Goal: Task Accomplishment & Management: Manage account settings

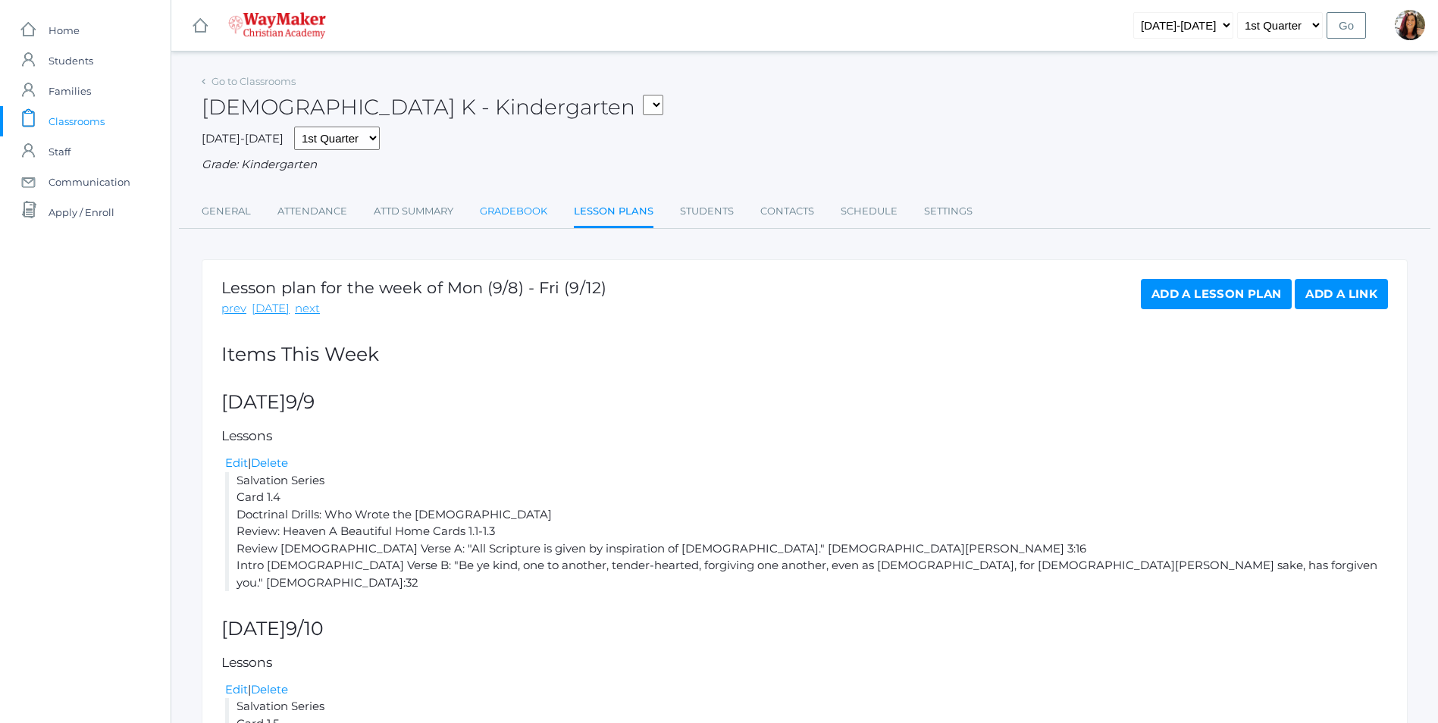
click at [522, 216] on link "Gradebook" at bounding box center [513, 211] width 67 height 30
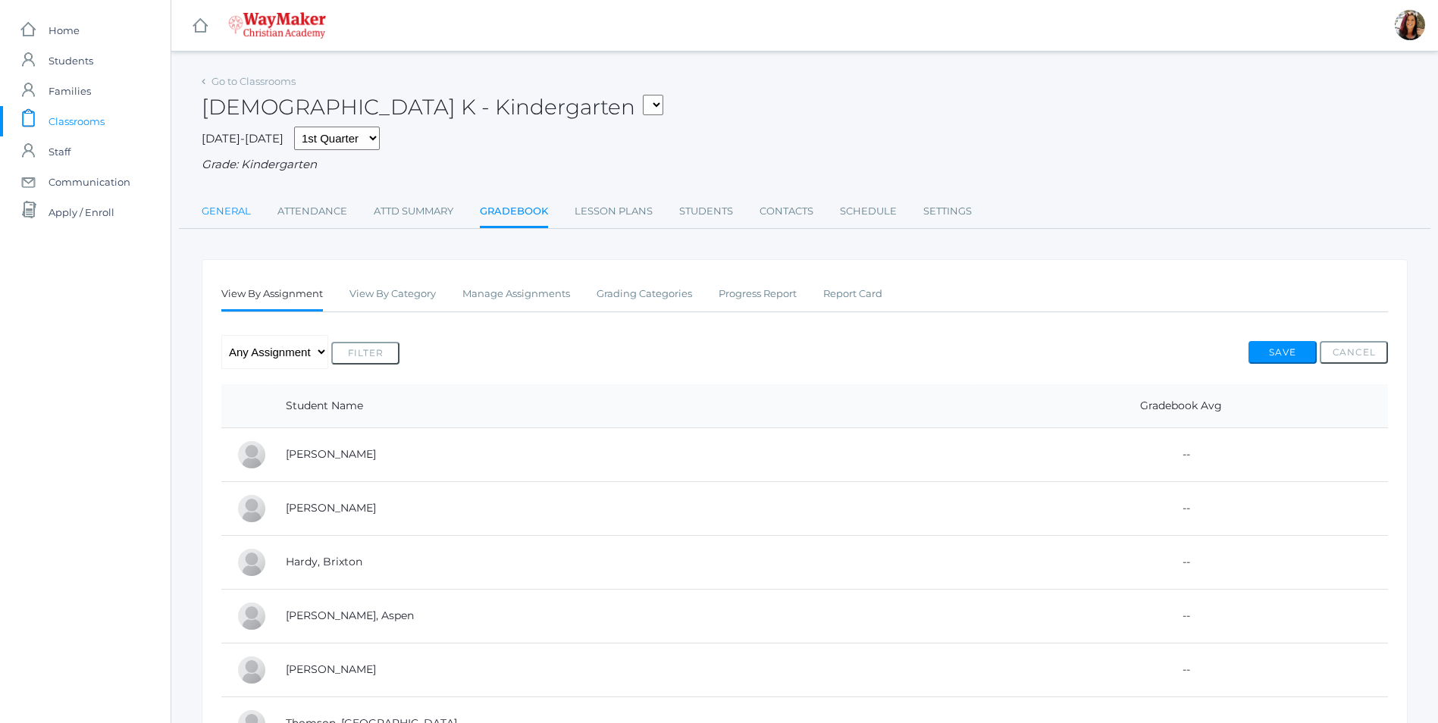
click at [239, 211] on link "General" at bounding box center [226, 211] width 49 height 30
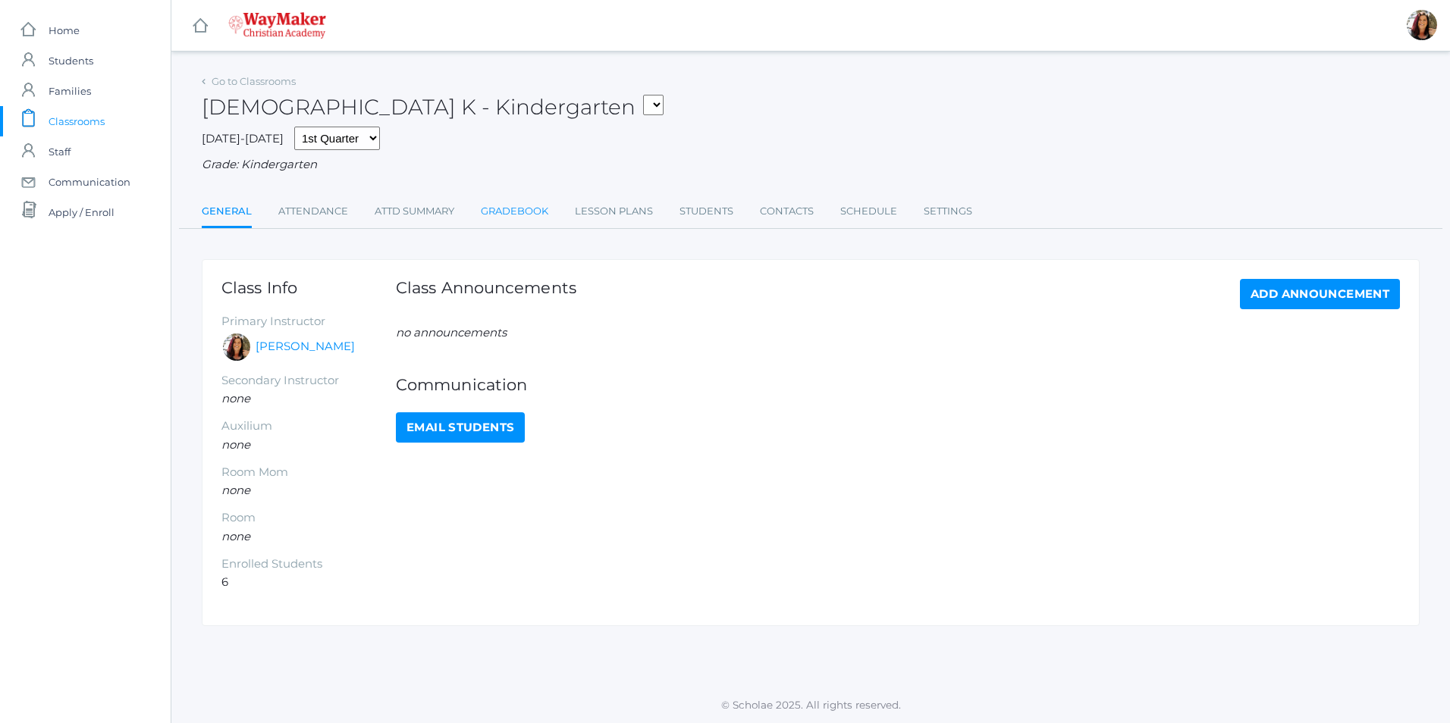
click at [528, 211] on link "Gradebook" at bounding box center [514, 211] width 67 height 30
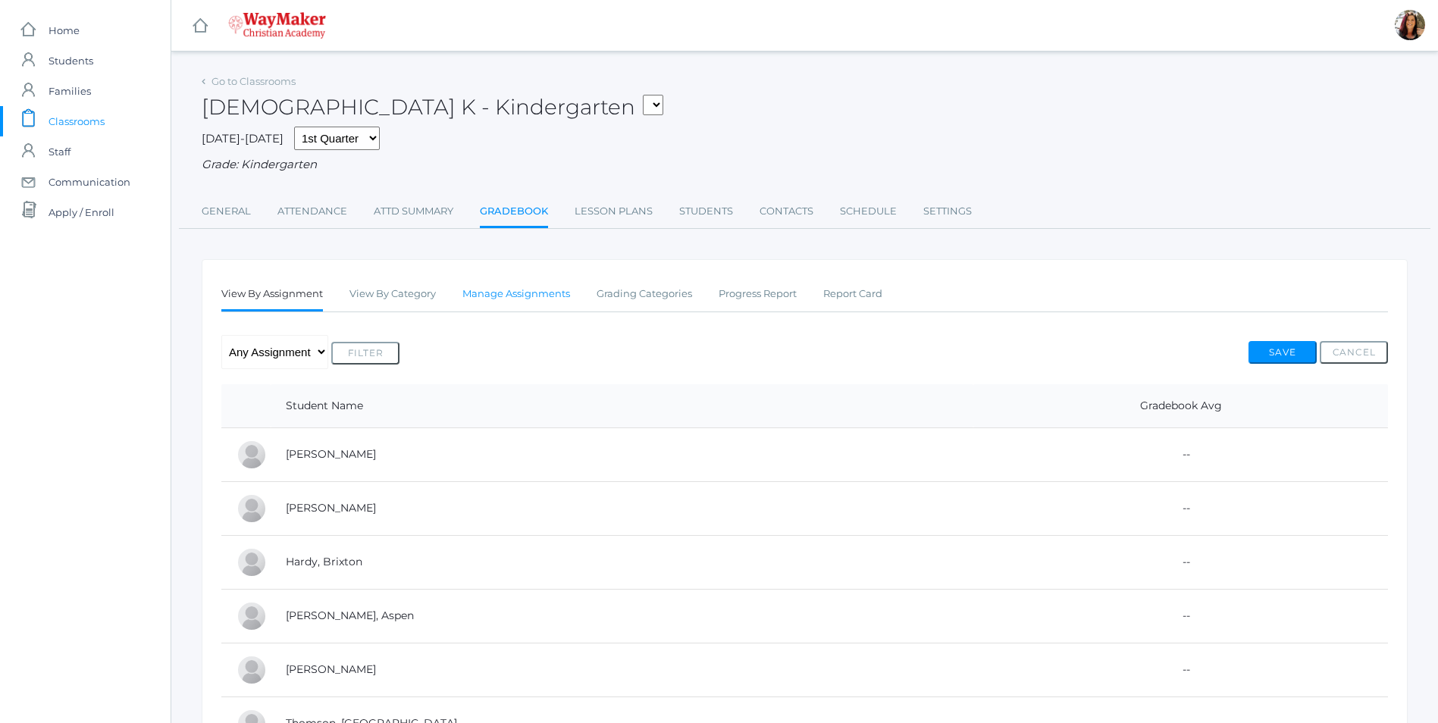
click at [500, 296] on link "Manage Assignments" at bounding box center [517, 294] width 108 height 30
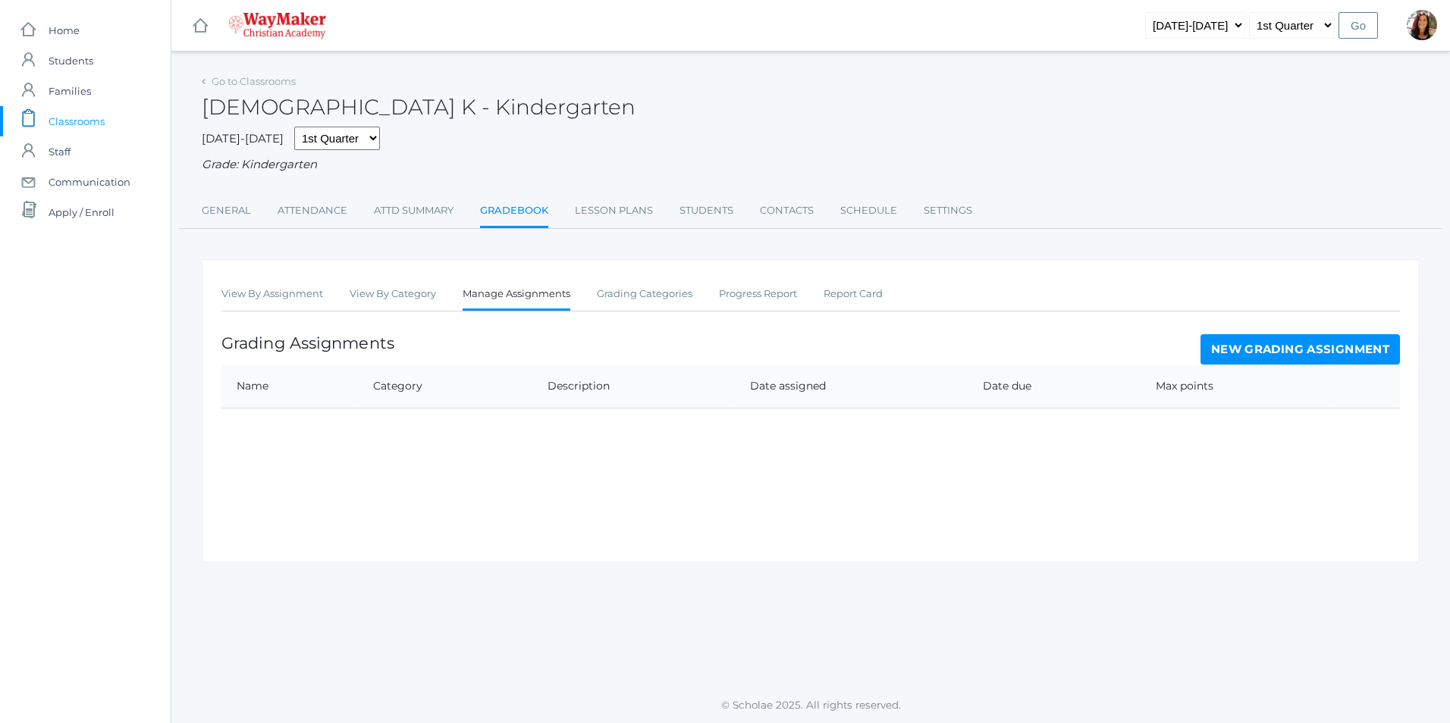
click at [1310, 355] on link "New Grading Assignment" at bounding box center [1299, 349] width 199 height 30
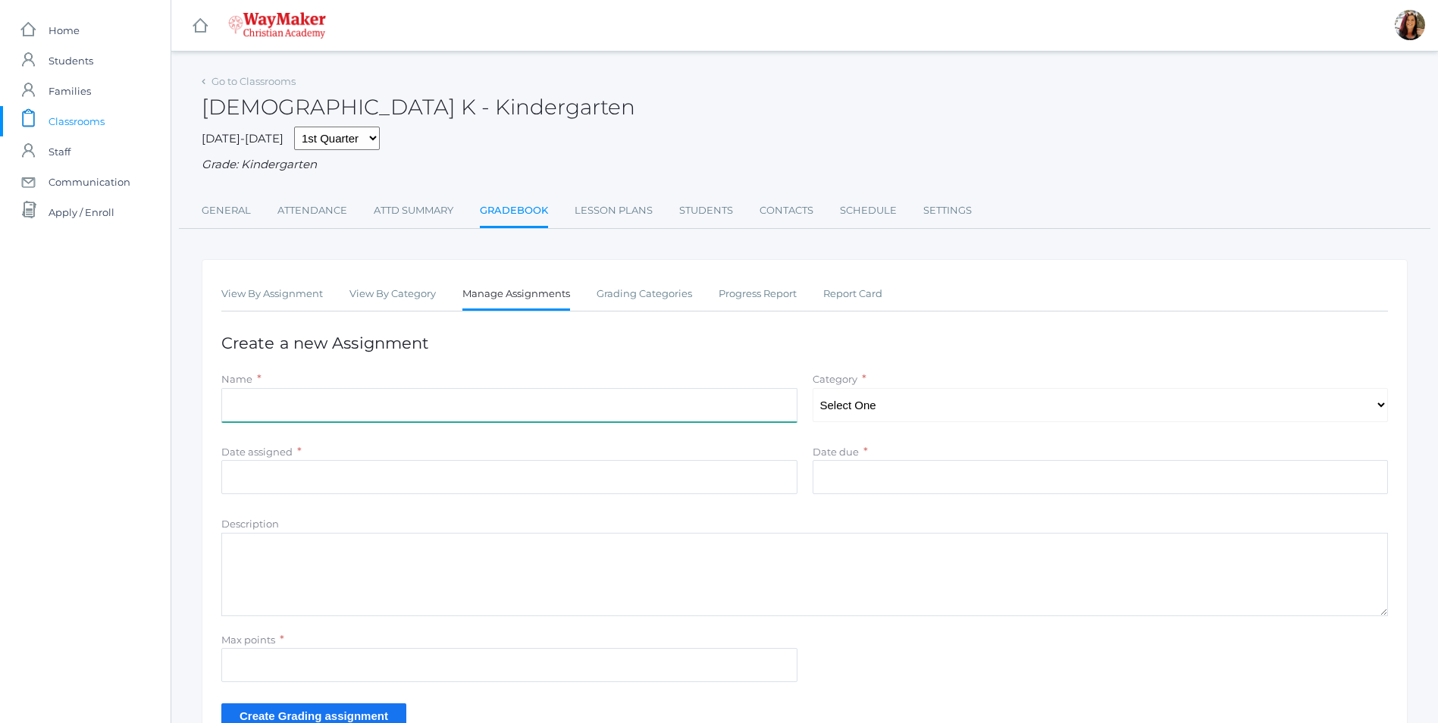
click at [295, 410] on input "Name" at bounding box center [509, 405] width 576 height 34
type input "Salvation Series: Heaven A Beautiful Home"
click at [1382, 410] on select "Select One Daily Practice Summative Assessment" at bounding box center [1101, 405] width 576 height 34
select select "1100"
click at [813, 390] on select "Select One Daily Practice Summative Assessment" at bounding box center [1101, 405] width 576 height 34
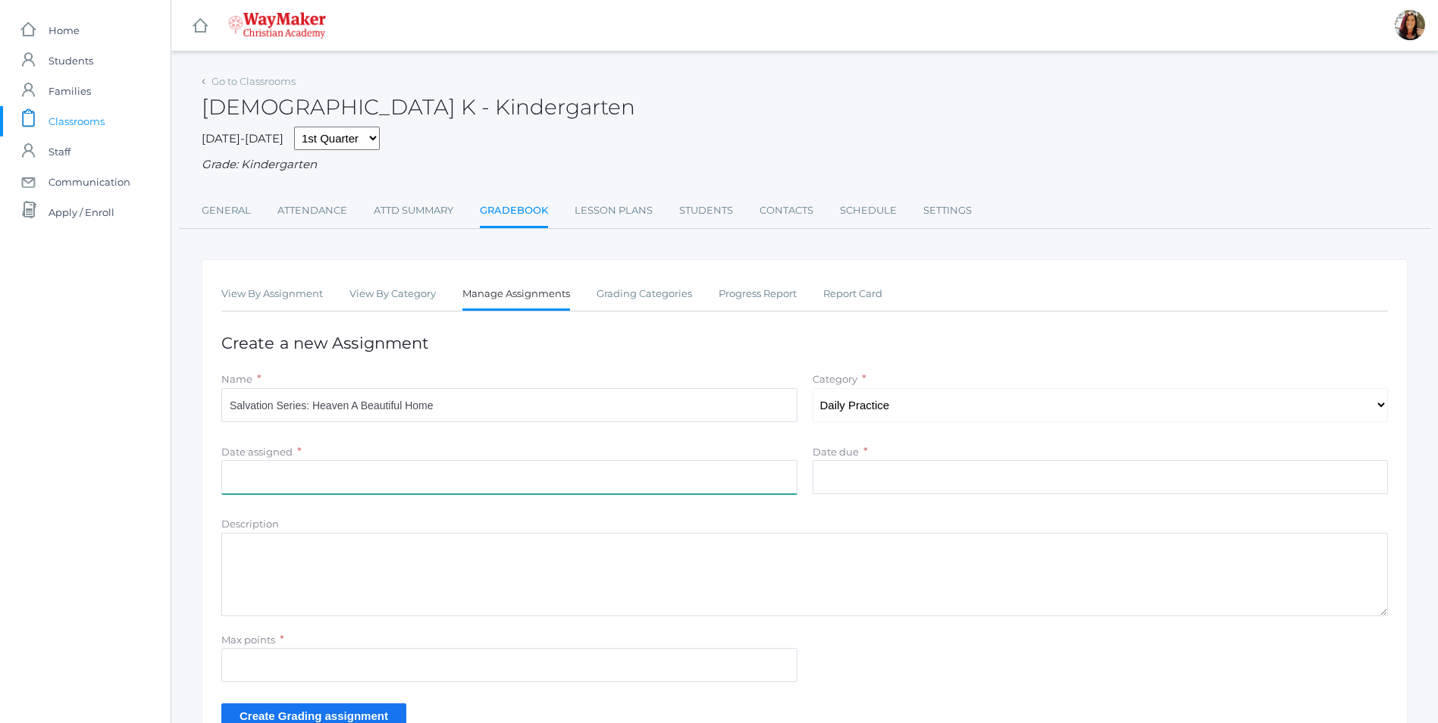
click at [270, 469] on input "Date assigned" at bounding box center [509, 477] width 576 height 34
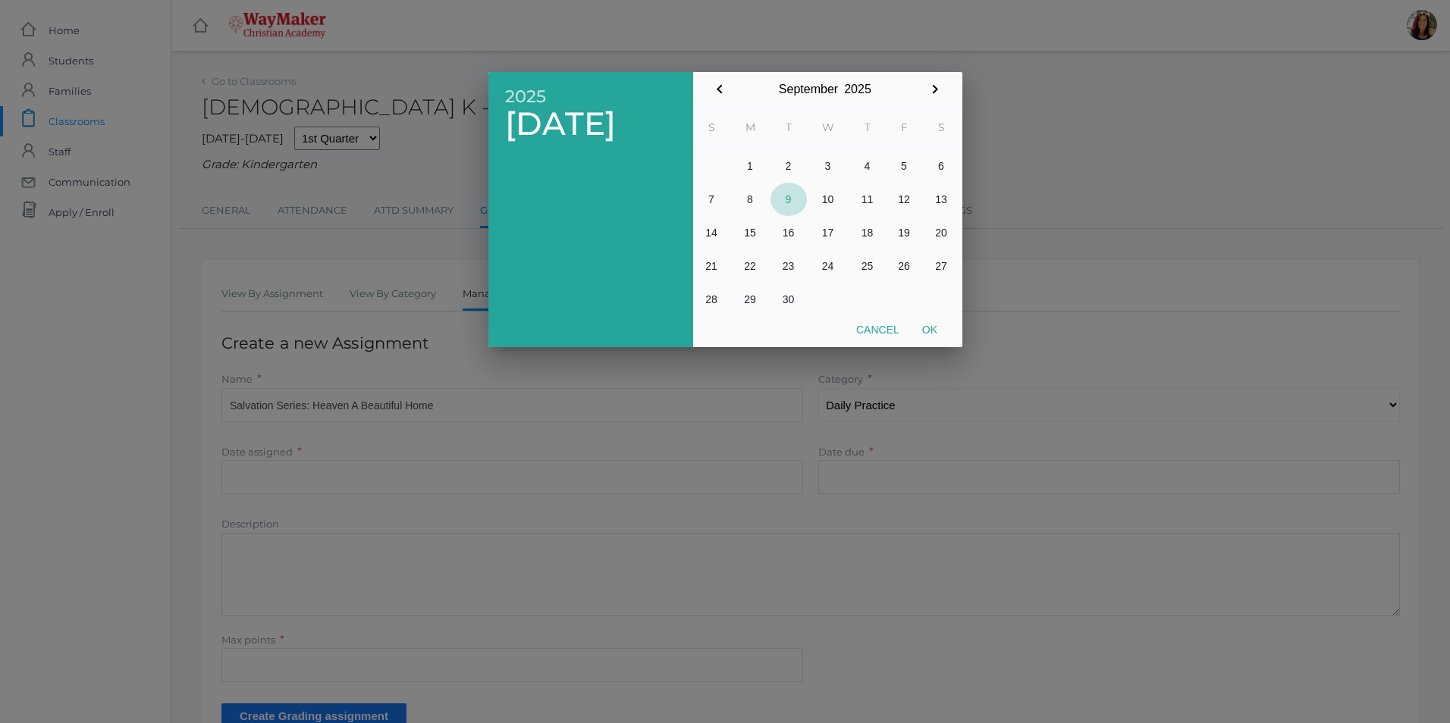
click at [792, 199] on button "9" at bounding box center [788, 199] width 36 height 33
click at [930, 330] on button "Ok" at bounding box center [930, 329] width 38 height 27
type input "[DATE]"
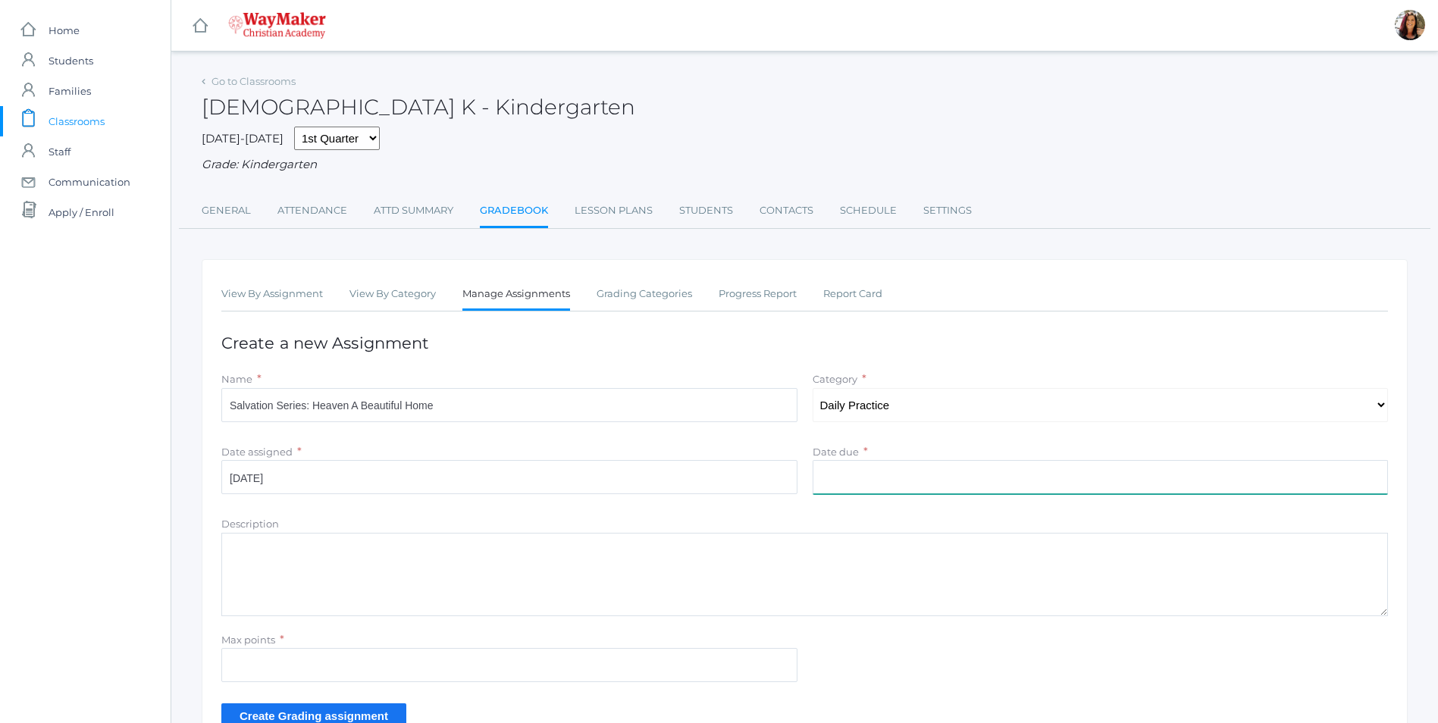
click at [883, 479] on input "Date due" at bounding box center [1101, 477] width 576 height 34
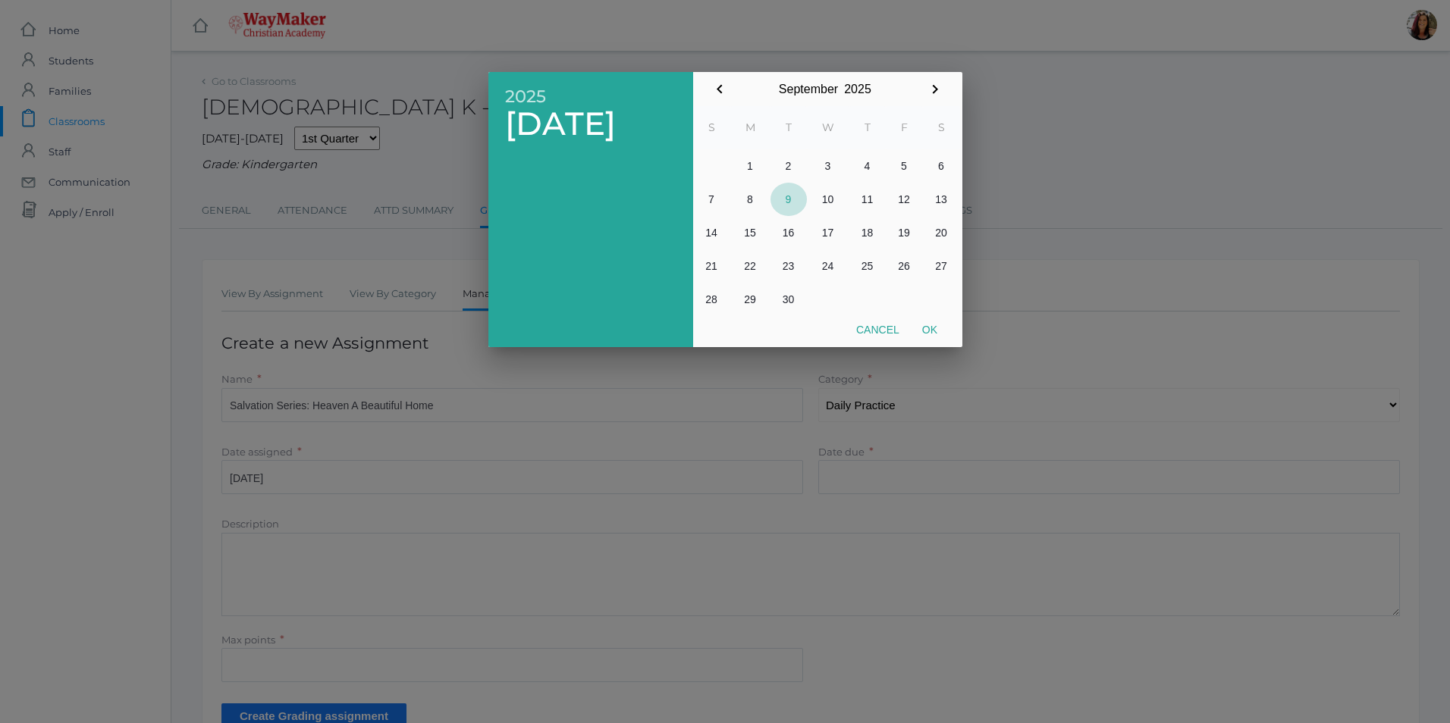
click at [784, 199] on button "9" at bounding box center [788, 199] width 36 height 33
click at [934, 326] on button "Ok" at bounding box center [930, 329] width 38 height 27
type input "[DATE]"
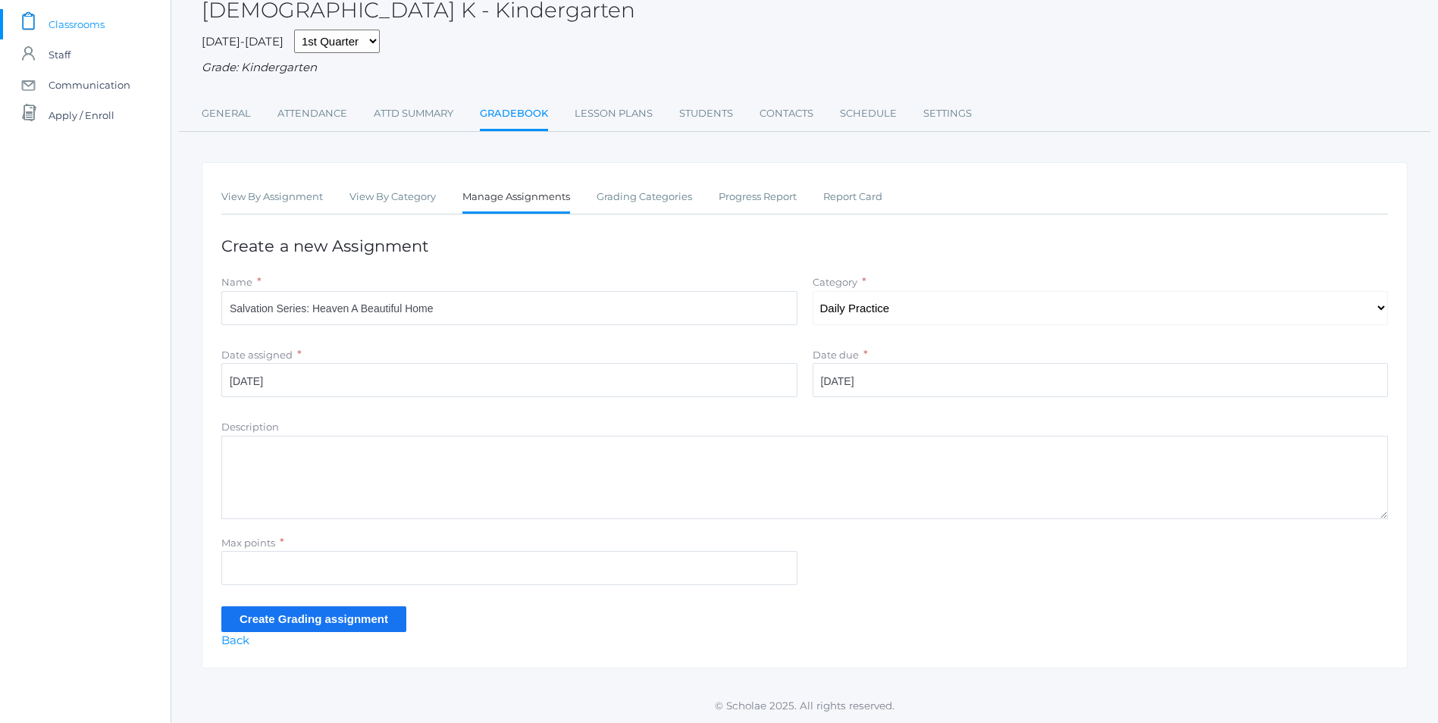
scroll to position [99, 0]
click at [241, 453] on textarea "Description" at bounding box center [804, 477] width 1167 height 83
type textarea "Card 1.4 Bible Doctrine Review Memory Verse A-B"
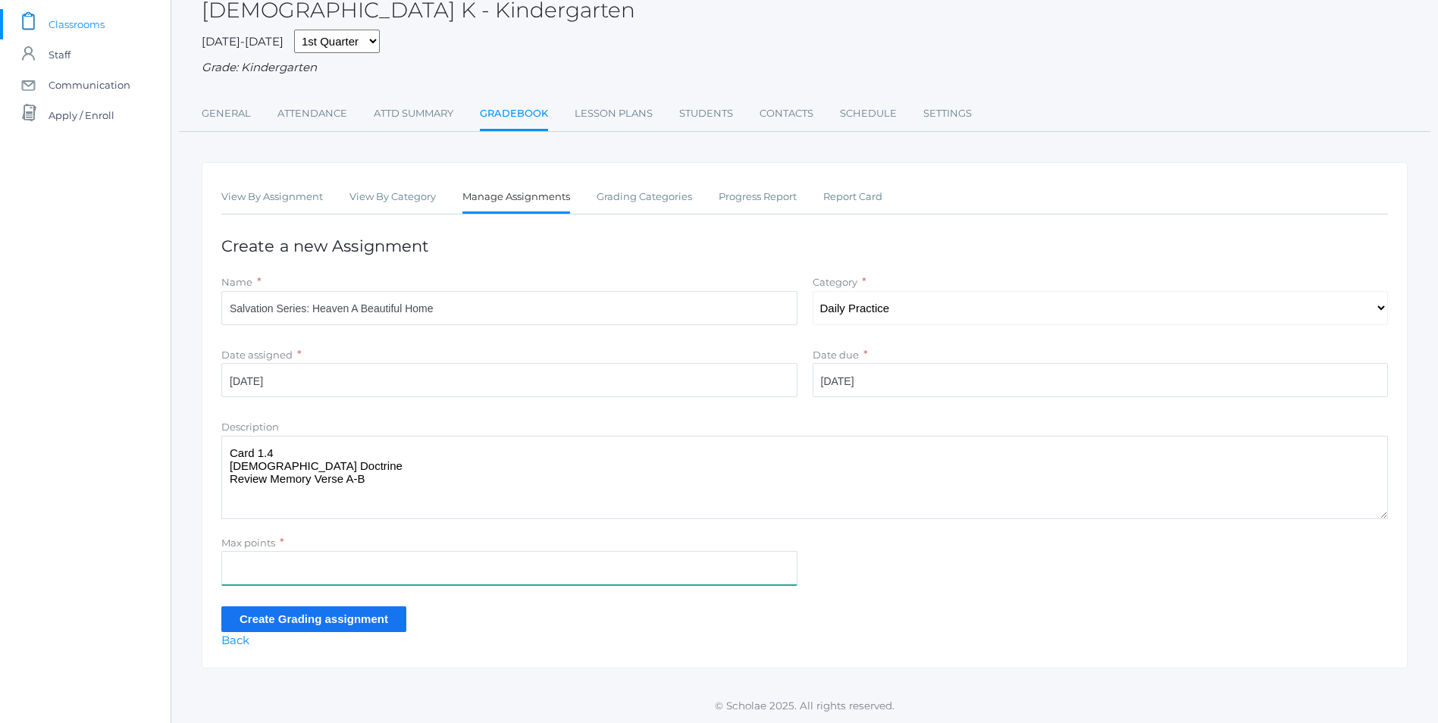
click at [238, 571] on input "Max points" at bounding box center [509, 568] width 576 height 34
type input "10"
click at [270, 620] on input "Create Grading assignment" at bounding box center [313, 619] width 185 height 25
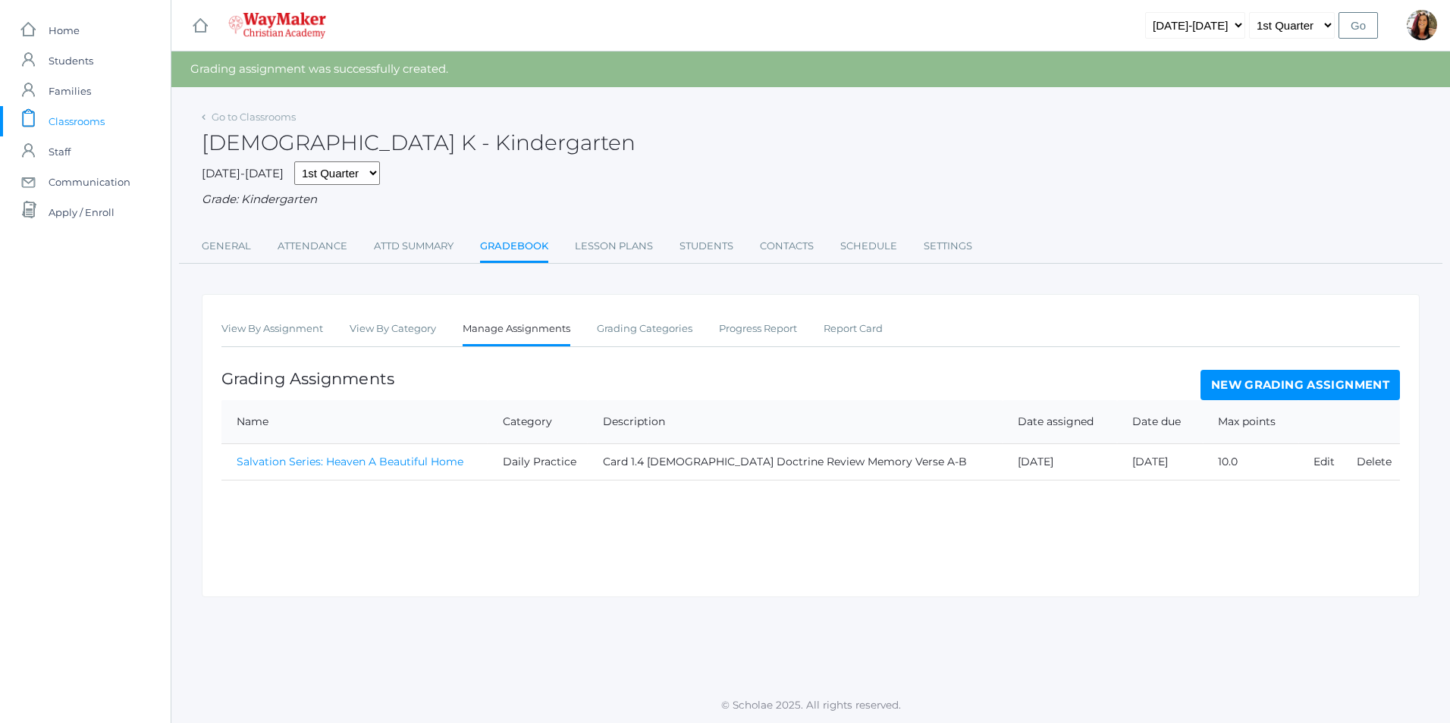
click at [344, 465] on link "Salvation Series: Heaven A Beautiful Home" at bounding box center [350, 462] width 227 height 14
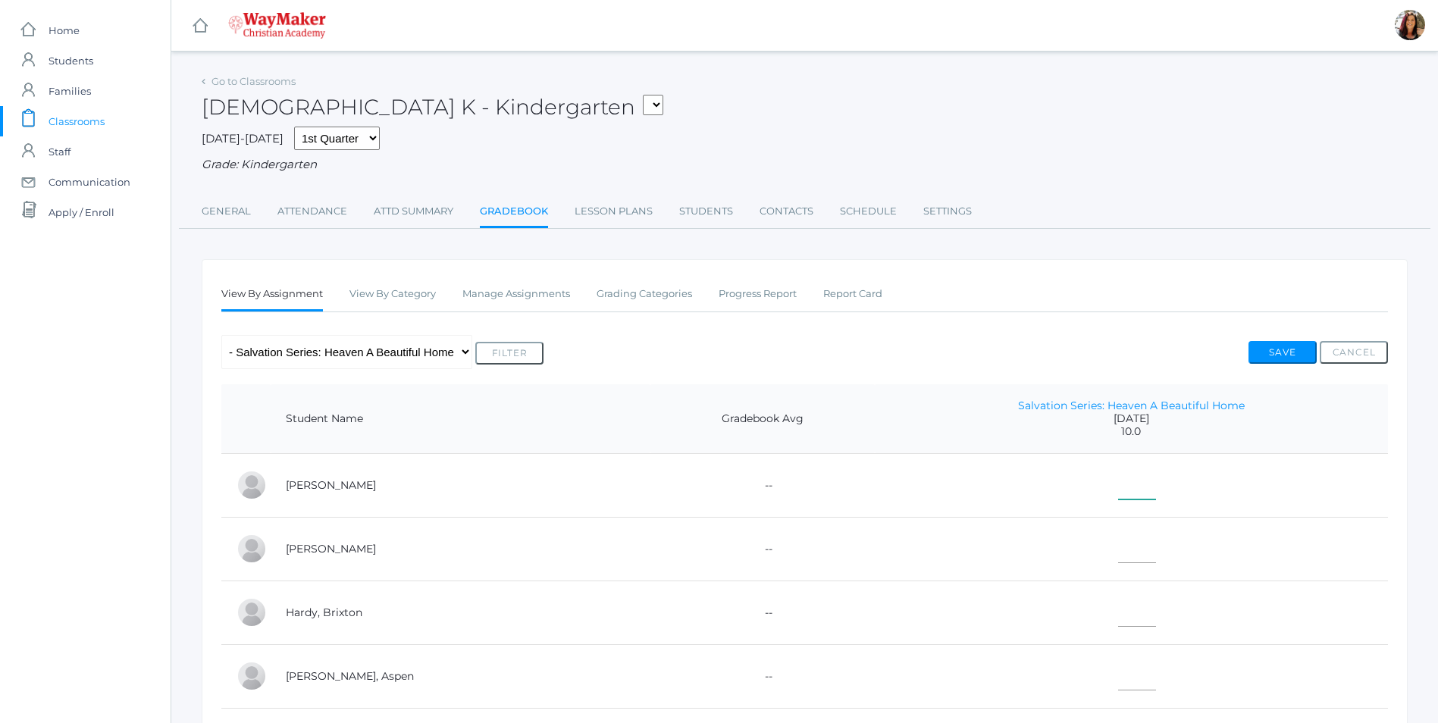
click at [1118, 486] on input"] "text" at bounding box center [1137, 483] width 38 height 34
type input"] "10"
click at [1118, 555] on input"] "text" at bounding box center [1137, 546] width 38 height 34
type input"] "10"
click at [1118, 613] on input"] "text" at bounding box center [1137, 610] width 38 height 34
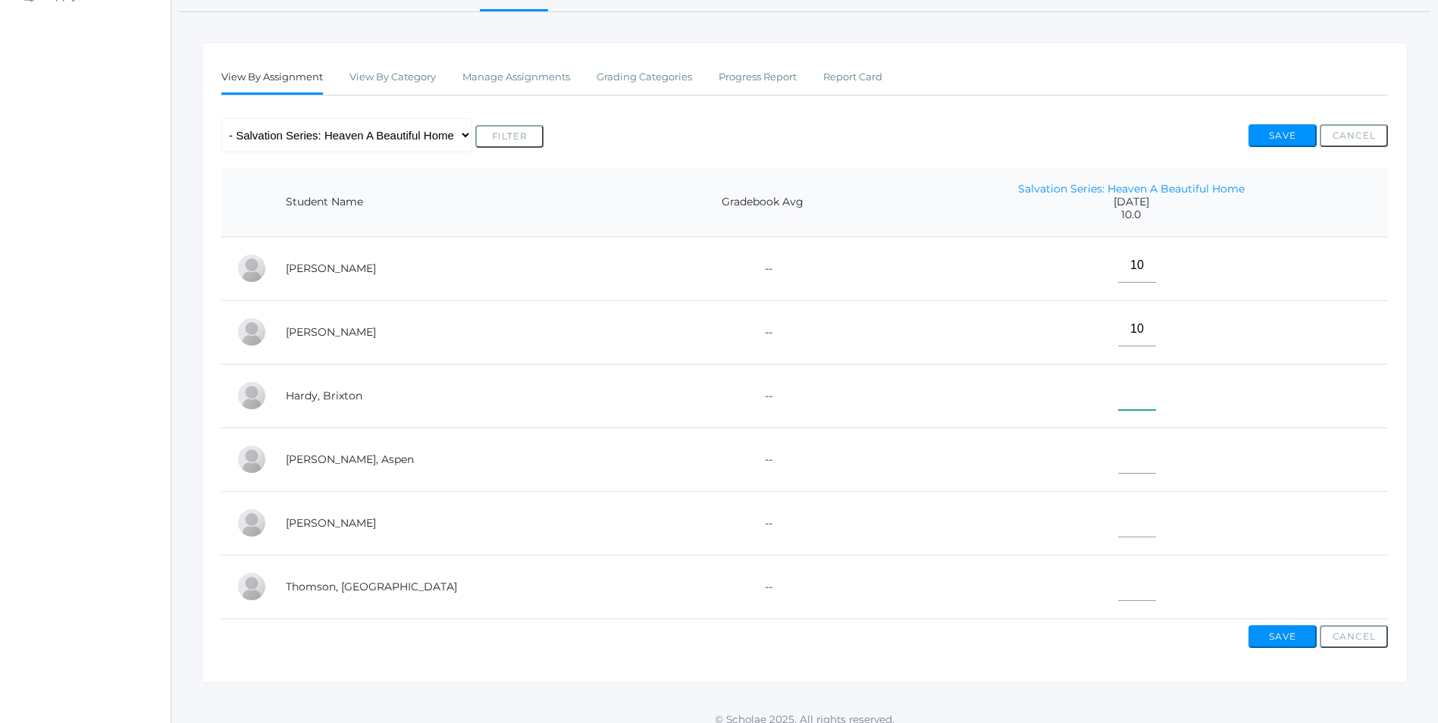
scroll to position [227, 0]
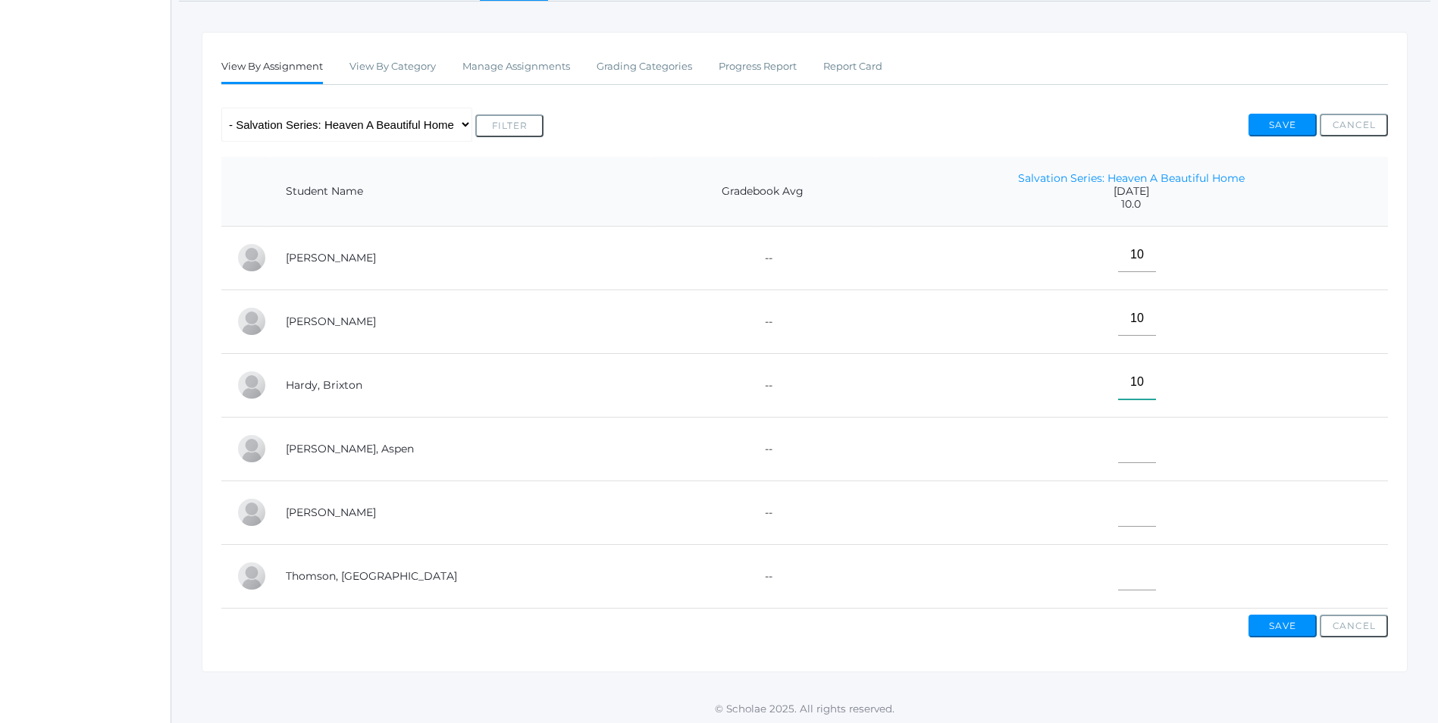
type input"] "10"
click at [1118, 463] on input"] "text" at bounding box center [1137, 446] width 38 height 34
type input"] "E"
drag, startPoint x: 1102, startPoint y: 518, endPoint x: 1128, endPoint y: 507, distance: 28.2
click at [1118, 512] on input"] "text" at bounding box center [1137, 510] width 38 height 34
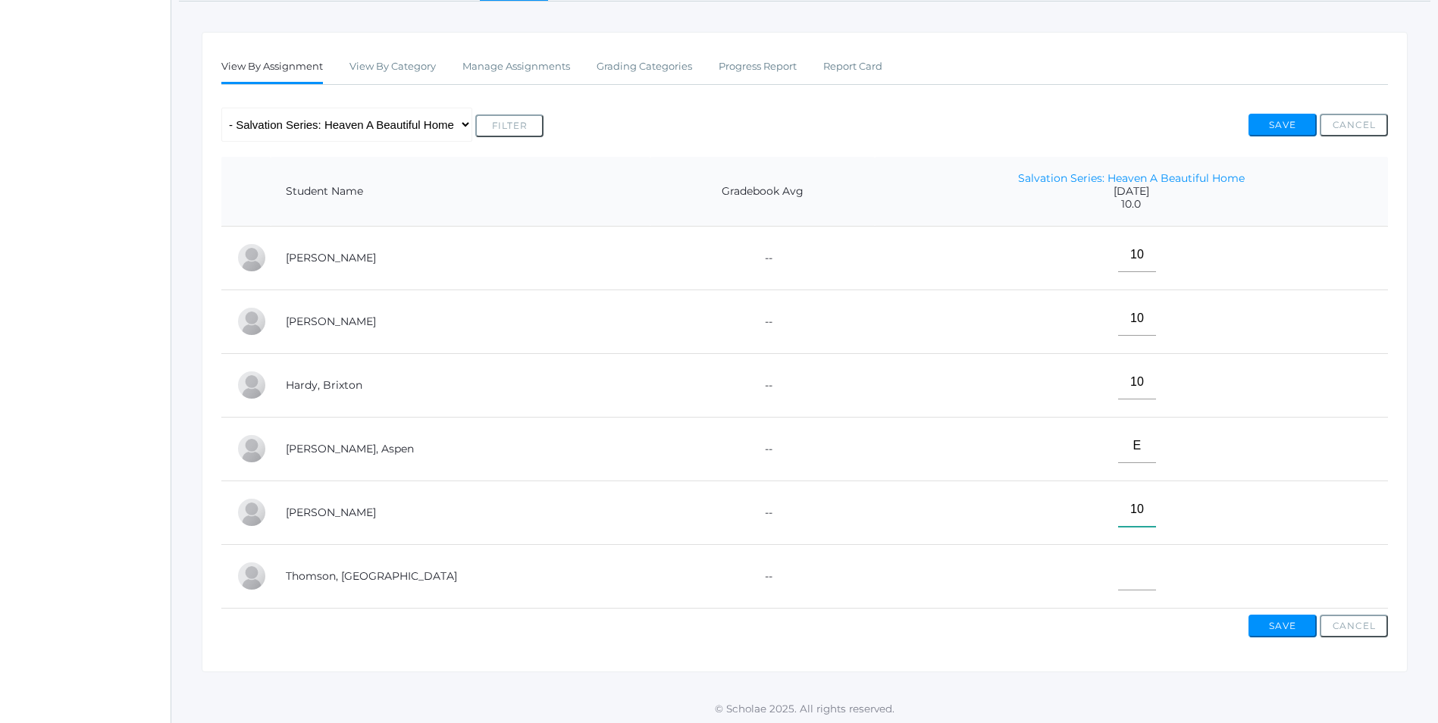
type input"] "10"
click at [1118, 582] on input"] "text" at bounding box center [1137, 574] width 38 height 34
type input"] "10"
click at [1295, 635] on button "Save" at bounding box center [1283, 626] width 68 height 23
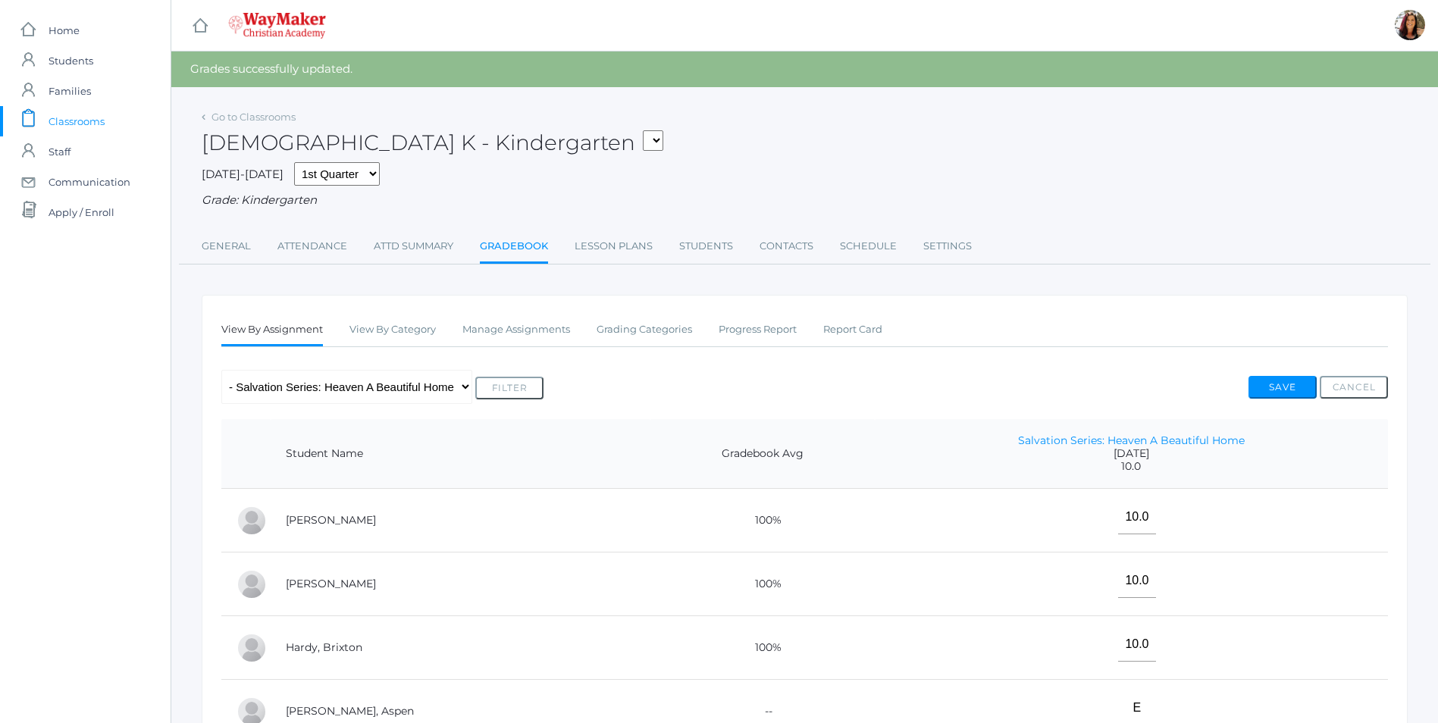
click at [77, 121] on span "Classrooms" at bounding box center [77, 121] width 56 height 30
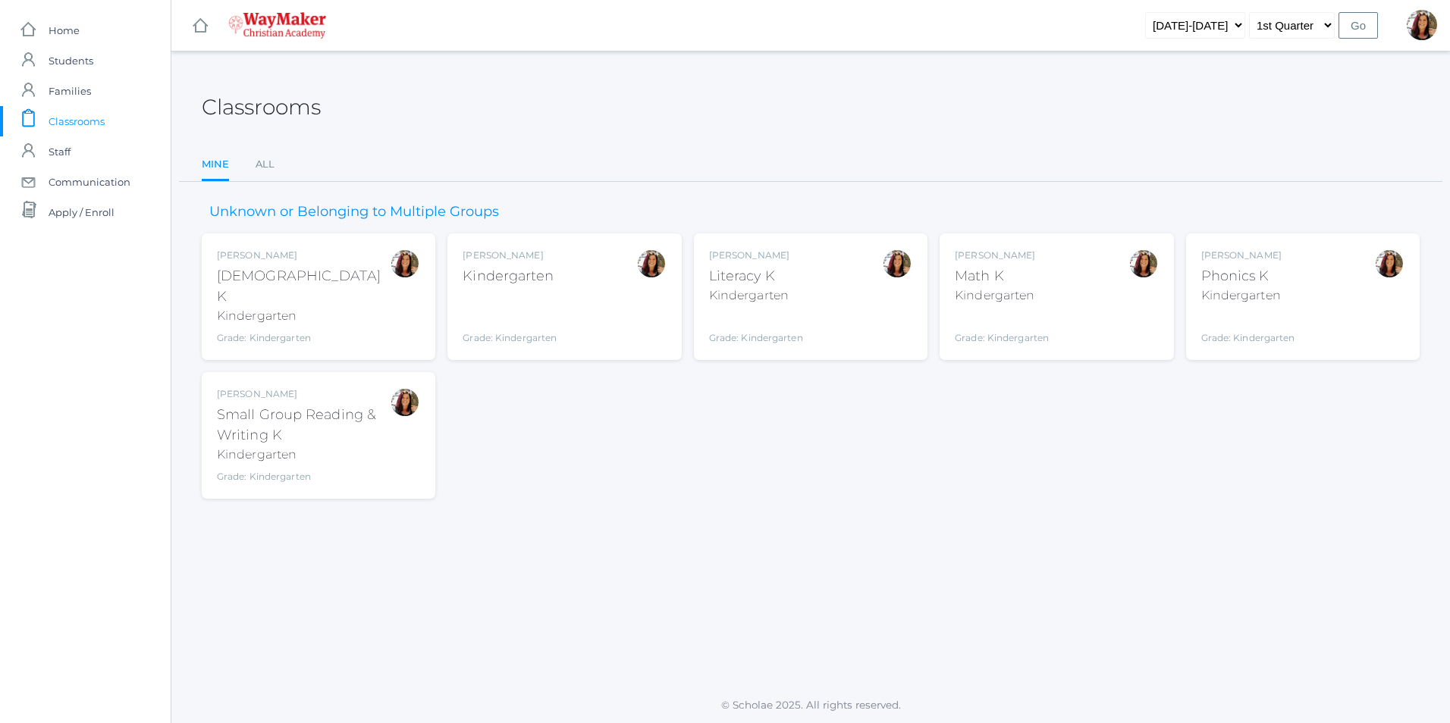
click at [549, 281] on div "Kindergarten" at bounding box center [510, 276] width 94 height 20
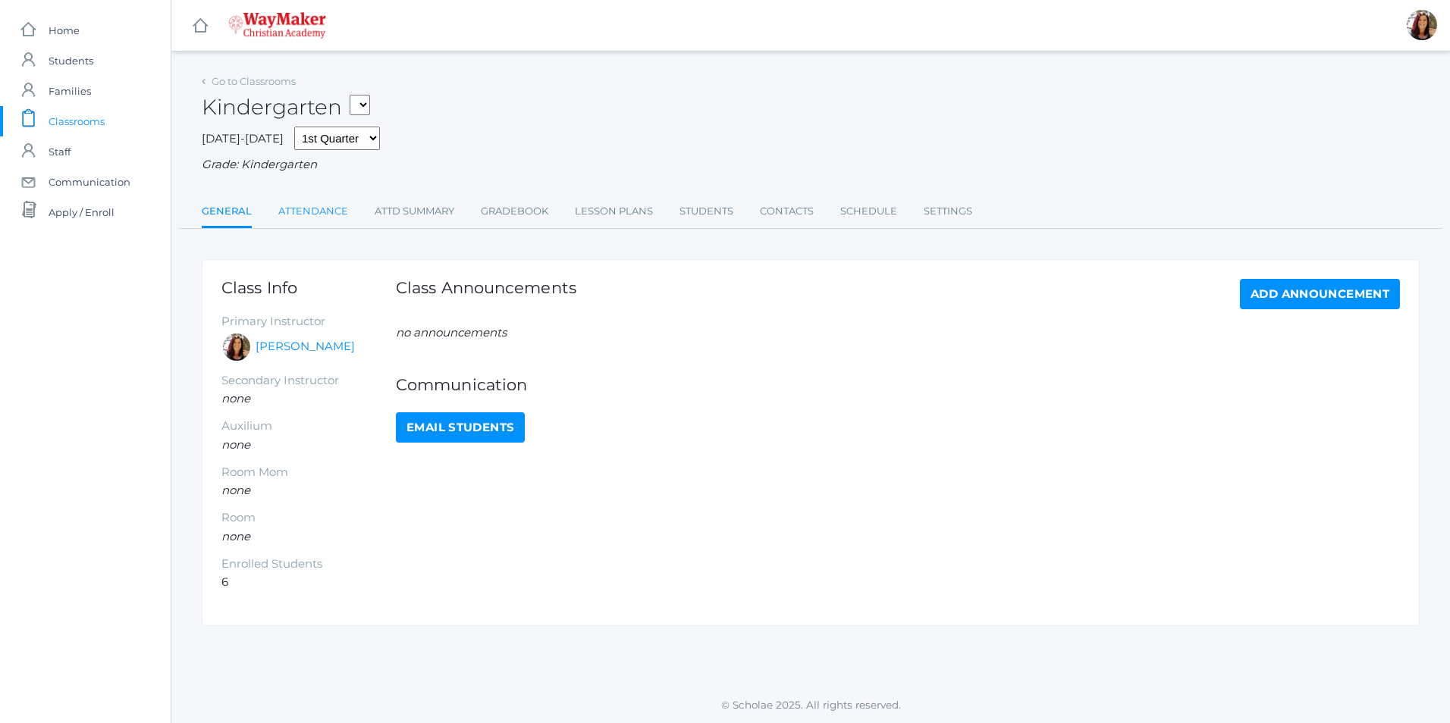
click at [336, 217] on link "Attendance" at bounding box center [313, 211] width 70 height 30
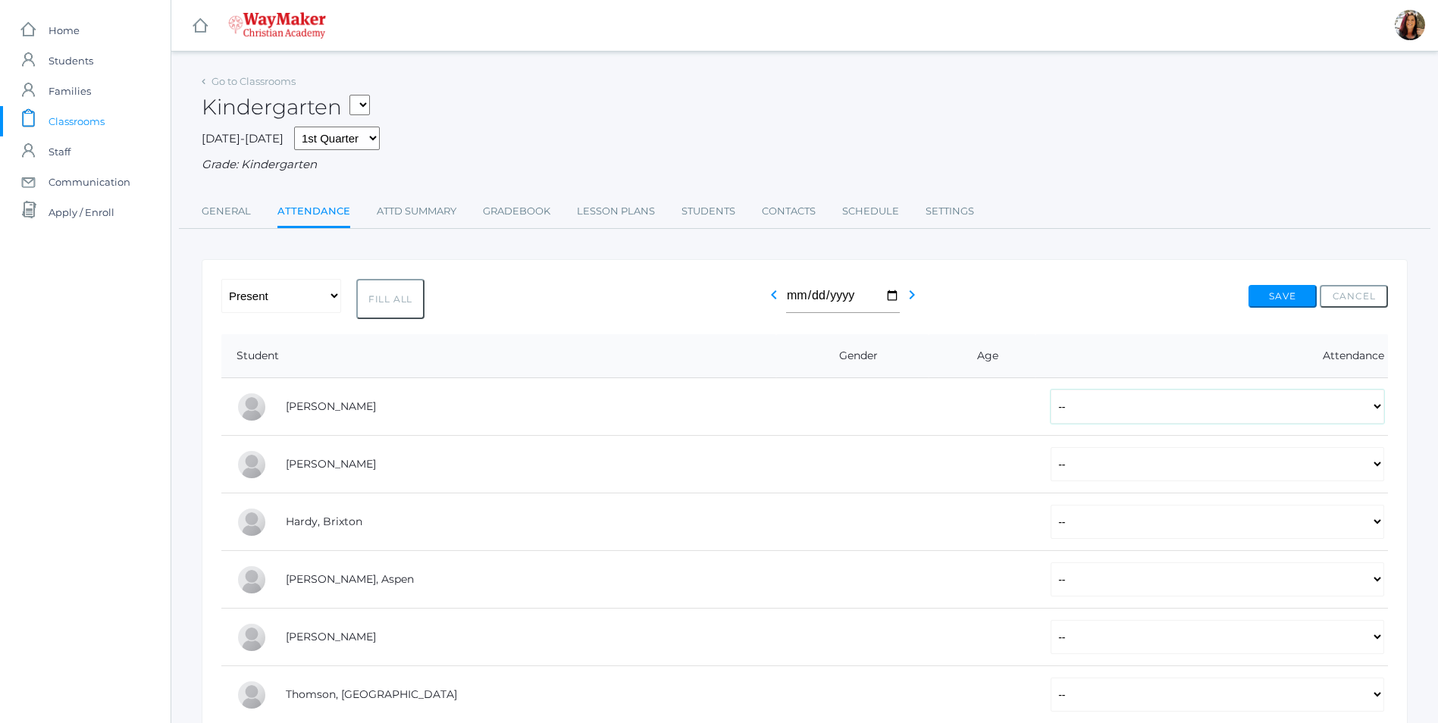
click at [1379, 419] on select "-- Present Tardy Excused Tardy Unexcused Absent Excused Absent Unexcused" at bounding box center [1218, 407] width 334 height 34
select select "P"
click at [1051, 391] on select "-- Present Tardy Excused Tardy Unexcused Absent Excused Absent Unexcused" at bounding box center [1218, 407] width 334 height 34
click at [1375, 466] on select "-- Present Tardy Excused Tardy Unexcused Absent Excused Absent Unexcused" at bounding box center [1218, 464] width 334 height 34
select select "P"
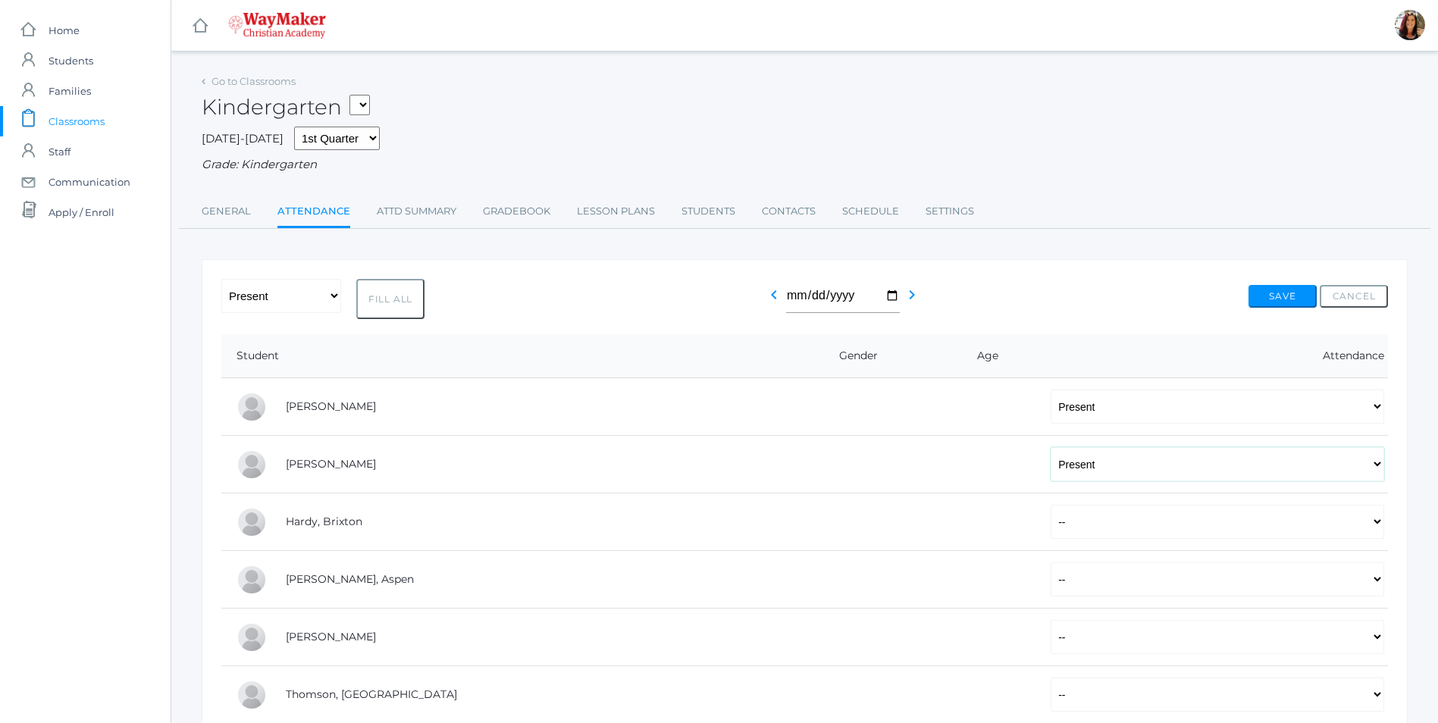
click at [1051, 449] on select "-- Present Tardy Excused Tardy Unexcused Absent Excused Absent Unexcused" at bounding box center [1218, 464] width 334 height 34
click at [1376, 529] on select "-- Present Tardy Excused Tardy Unexcused Absent Excused Absent Unexcused" at bounding box center [1218, 522] width 334 height 34
select select "P"
click at [1051, 507] on select "-- Present Tardy Excused Tardy Unexcused Absent Excused Absent Unexcused" at bounding box center [1218, 522] width 334 height 34
click at [1379, 580] on select "-- Present Tardy Excused Tardy Unexcused Absent Excused Absent Unexcused" at bounding box center [1218, 580] width 334 height 34
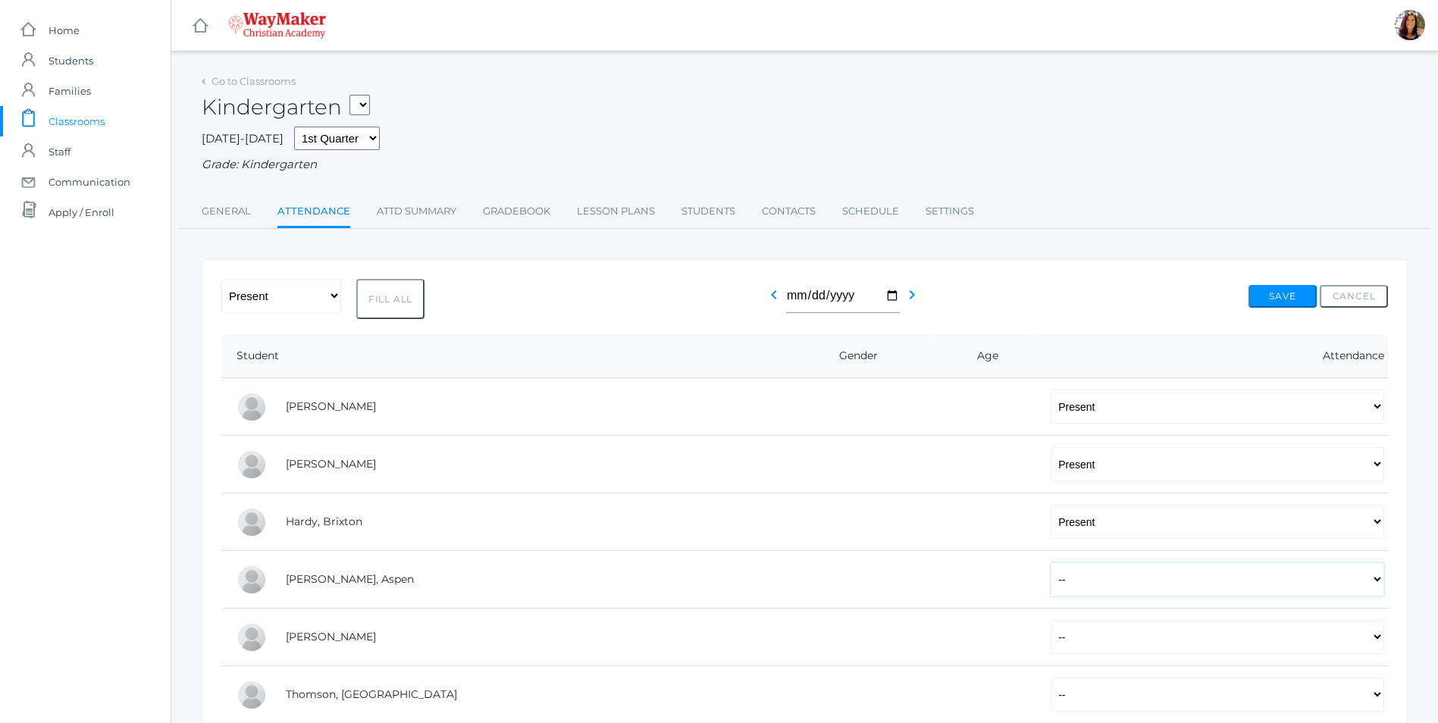
select select "AE"
click at [1051, 564] on select "-- Present Tardy Excused Tardy Unexcused Absent Excused Absent Unexcused" at bounding box center [1218, 580] width 334 height 34
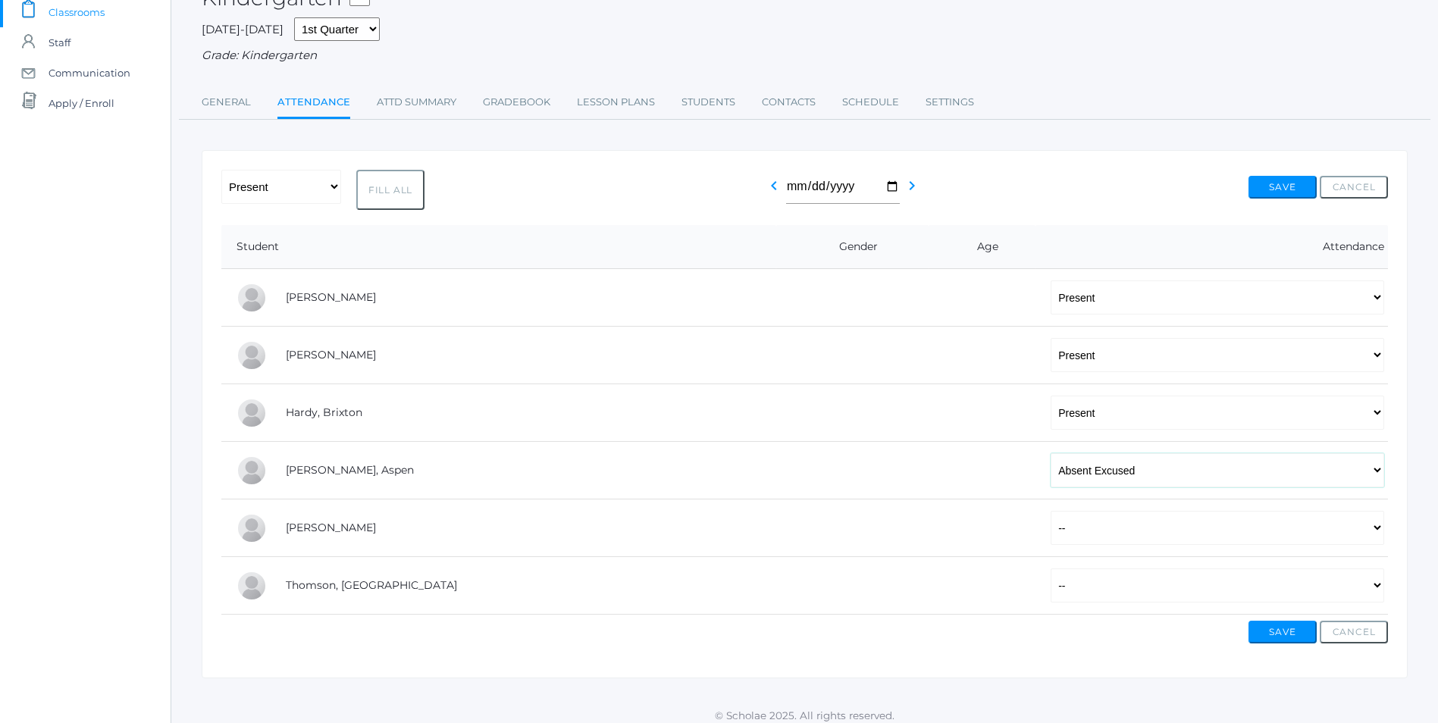
scroll to position [121, 0]
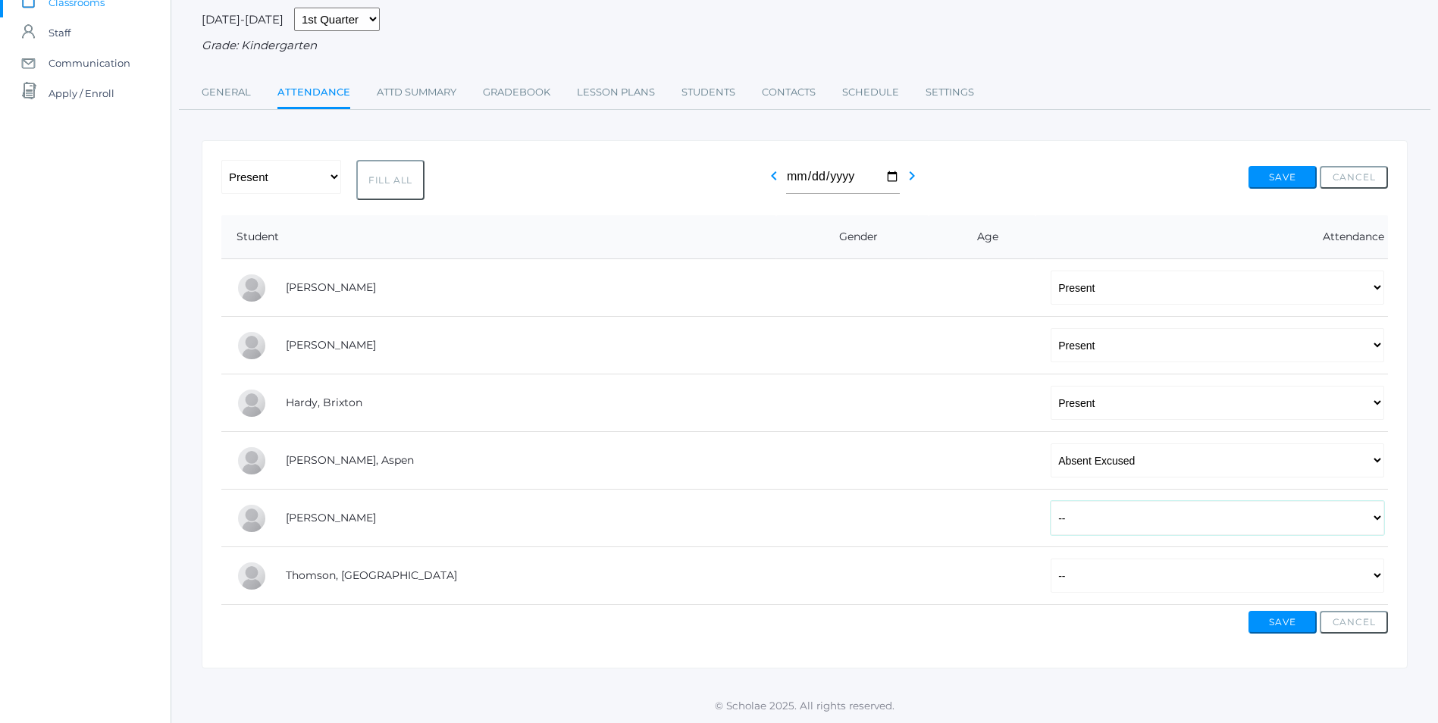
click at [1376, 522] on select "-- Present Tardy Excused Tardy Unexcused Absent Excused Absent Unexcused" at bounding box center [1218, 518] width 334 height 34
select select "P"
click at [1051, 501] on select "-- Present Tardy Excused Tardy Unexcused Absent Excused Absent Unexcused" at bounding box center [1218, 518] width 334 height 34
click at [1377, 577] on select "-- Present Tardy Excused Tardy Unexcused Absent Excused Absent Unexcused" at bounding box center [1218, 576] width 334 height 34
select select "P"
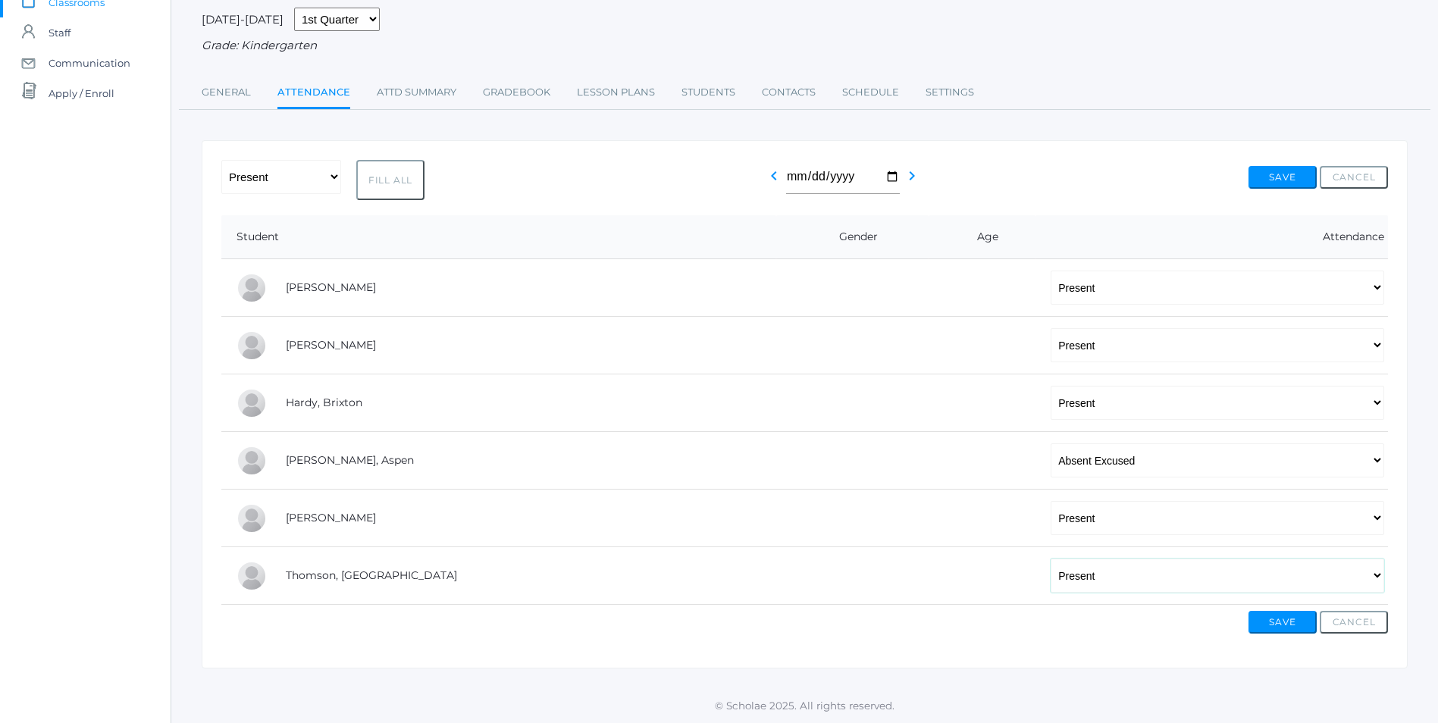
click at [1051, 559] on select "-- Present Tardy Excused Tardy Unexcused Absent Excused Absent Unexcused" at bounding box center [1218, 576] width 334 height 34
click at [1297, 620] on button "Save" at bounding box center [1283, 622] width 68 height 23
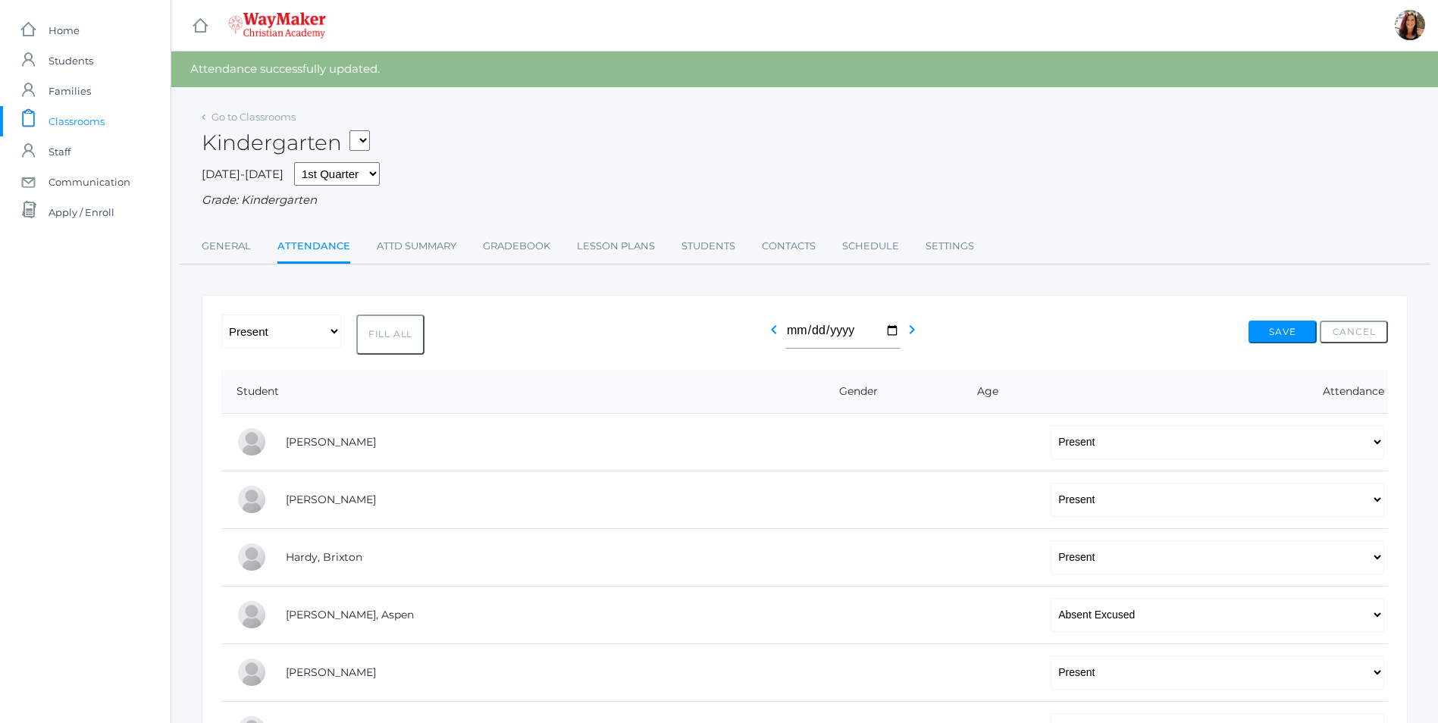
click at [74, 121] on span "Classrooms" at bounding box center [77, 121] width 56 height 30
